Goal: Task Accomplishment & Management: Use online tool/utility

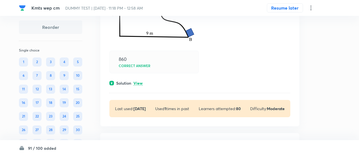
scroll to position [12325, 0]
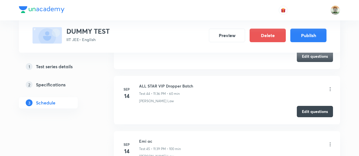
scroll to position [2633, 0]
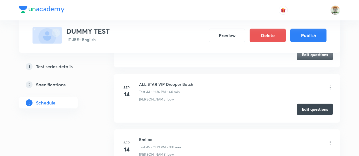
click at [306, 104] on button "Edit questions" at bounding box center [315, 109] width 36 height 11
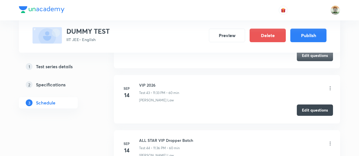
click at [321, 104] on button "Edit questions" at bounding box center [315, 109] width 36 height 11
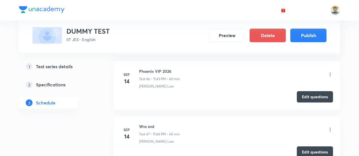
scroll to position [2758, 0]
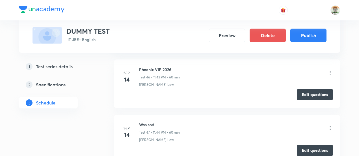
click at [318, 89] on button "Edit questions" at bounding box center [315, 94] width 36 height 11
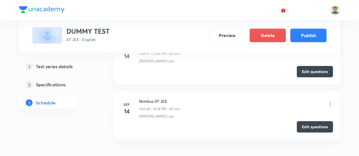
scroll to position [2837, 0]
click at [300, 121] on button "Edit questions" at bounding box center [315, 126] width 36 height 11
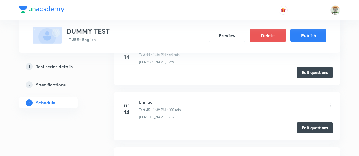
scroll to position [2670, 0]
click at [301, 121] on button "Edit questions" at bounding box center [315, 126] width 36 height 11
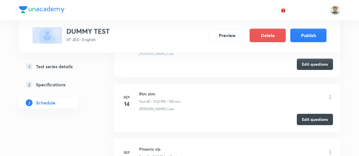
scroll to position [2403, 0]
click at [300, 113] on button "Edit questions" at bounding box center [315, 118] width 36 height 11
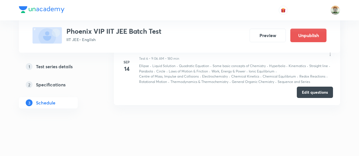
scroll to position [653, 0]
click at [302, 93] on button "Edit questions" at bounding box center [315, 91] width 36 height 11
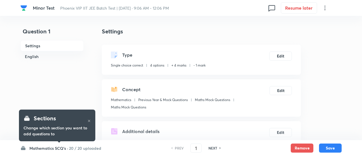
checkbox input "true"
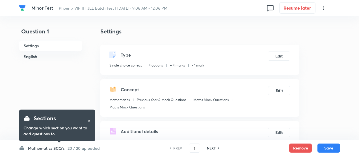
click at [95, 147] on h6 "20 / 20 uploaded" at bounding box center [84, 148] width 32 height 6
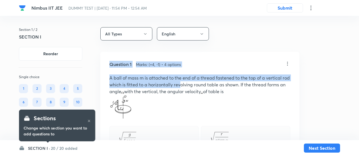
drag, startPoint x: 0, startPoint y: 0, endPoint x: 241, endPoint y: -12, distance: 241.4
